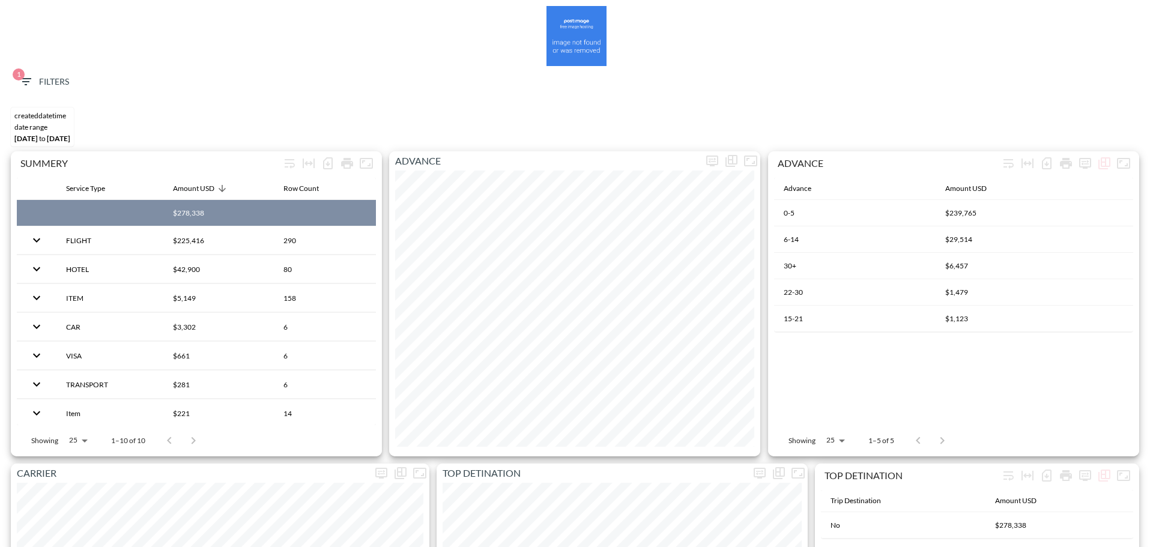
click at [52, 86] on span "1 Filters" at bounding box center [44, 81] width 50 height 15
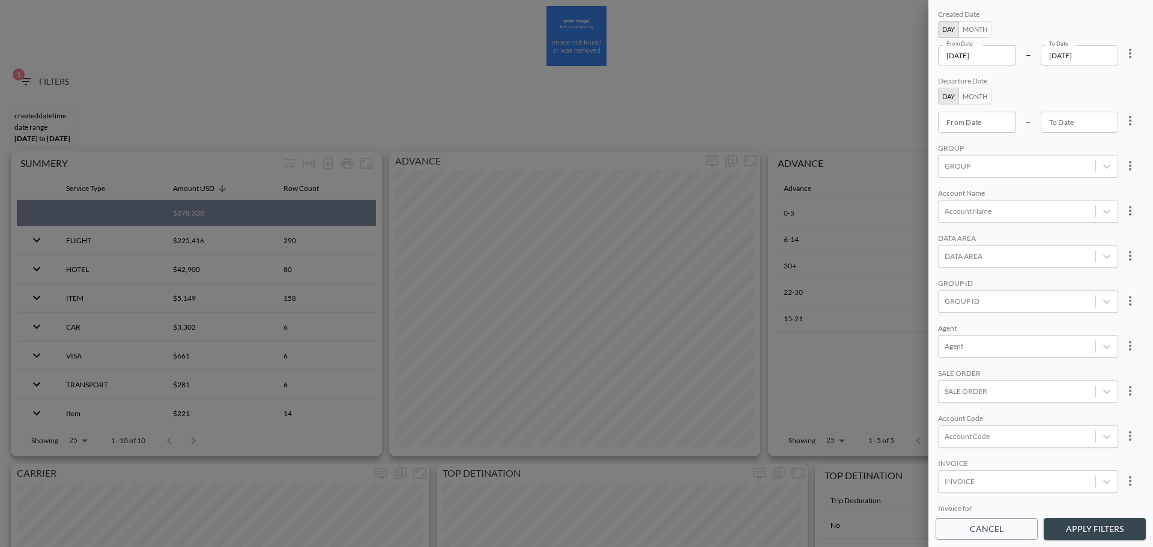
click at [913, 56] on input "[DATE]" at bounding box center [977, 55] width 78 height 20
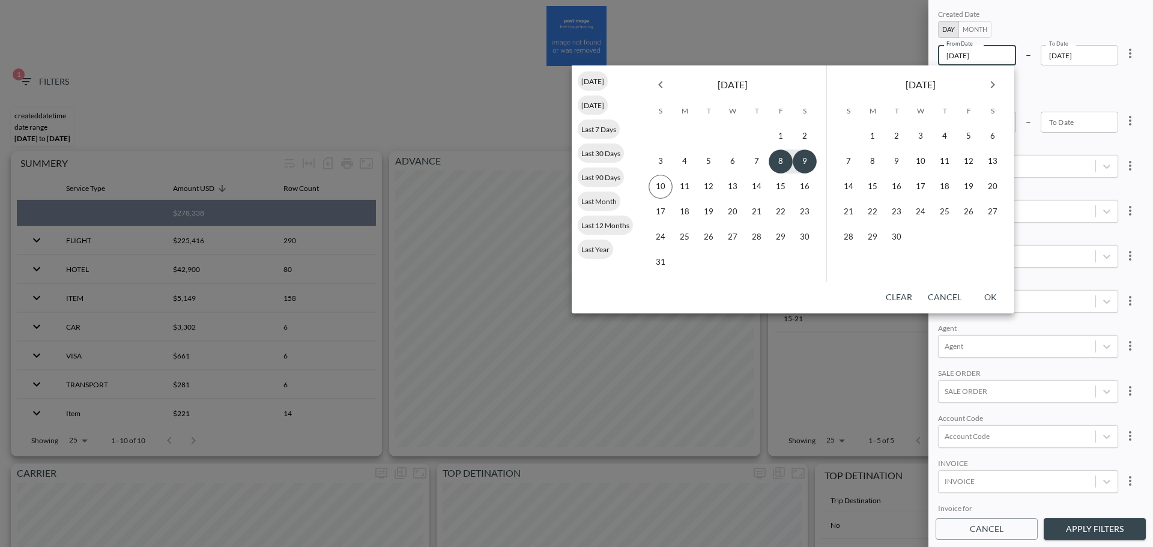
click at [670, 84] on button "Previous month" at bounding box center [661, 85] width 24 height 24
click at [687, 186] on button "14" at bounding box center [685, 187] width 24 height 24
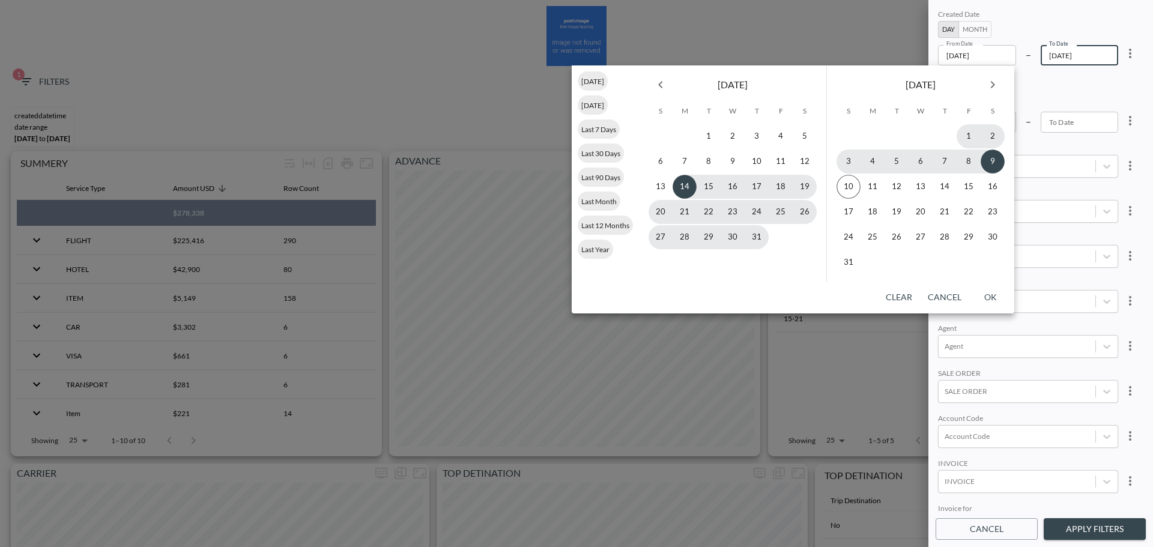
type input "[DATE]"
click at [847, 187] on button "10" at bounding box center [849, 187] width 24 height 24
type input "[DATE]"
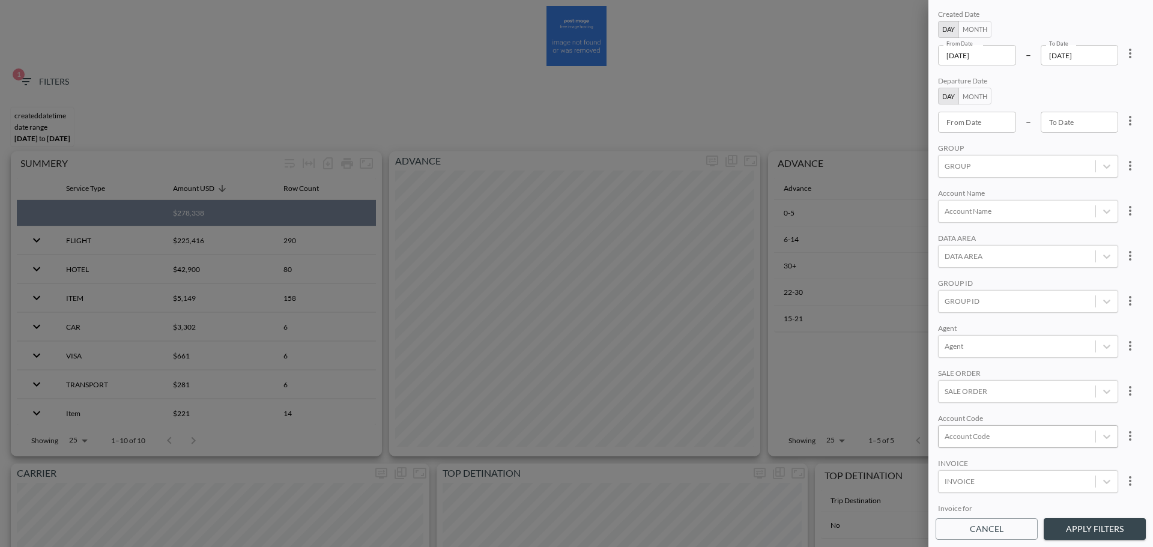
click at [913, 312] on div at bounding box center [1017, 436] width 145 height 11
click at [913, 312] on input "RIKI" at bounding box center [947, 396] width 25 height 25
type input "RIKI"
click at [913, 312] on div "SALE ORDER" at bounding box center [1028, 374] width 180 height 11
click at [913, 312] on button "Apply Filters" at bounding box center [1095, 529] width 102 height 22
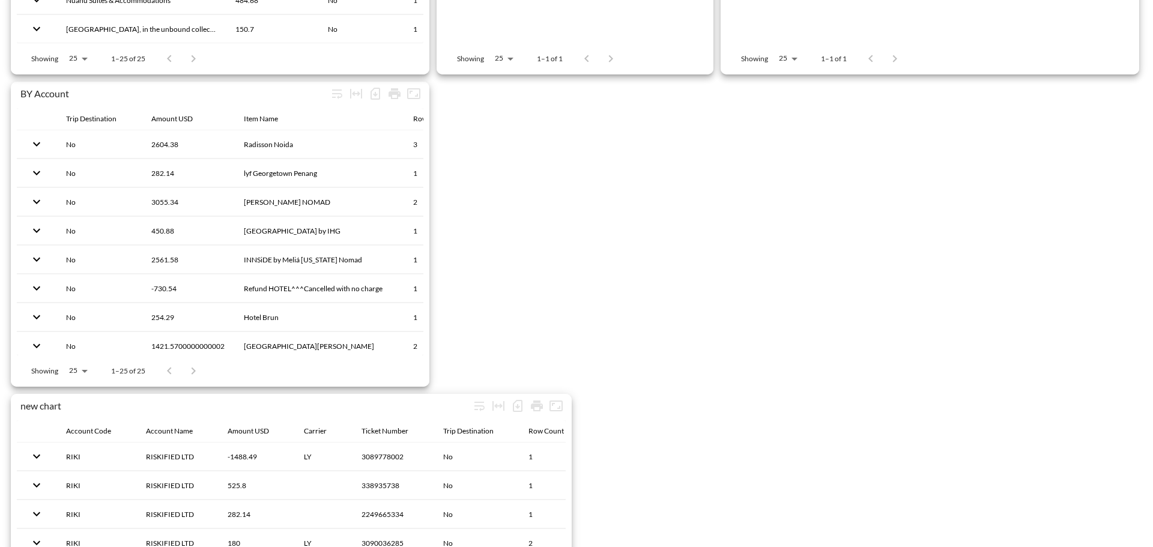
scroll to position [1862, 0]
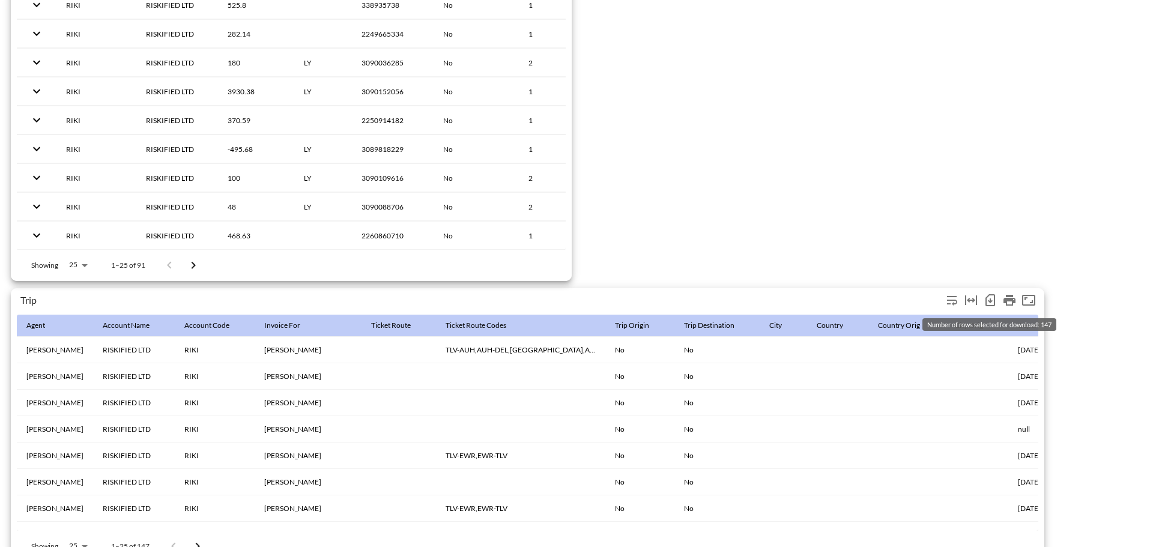
click at [913, 298] on icon "Number of rows selected for download: 147" at bounding box center [990, 300] width 14 height 14
